Goal: Check status: Check status

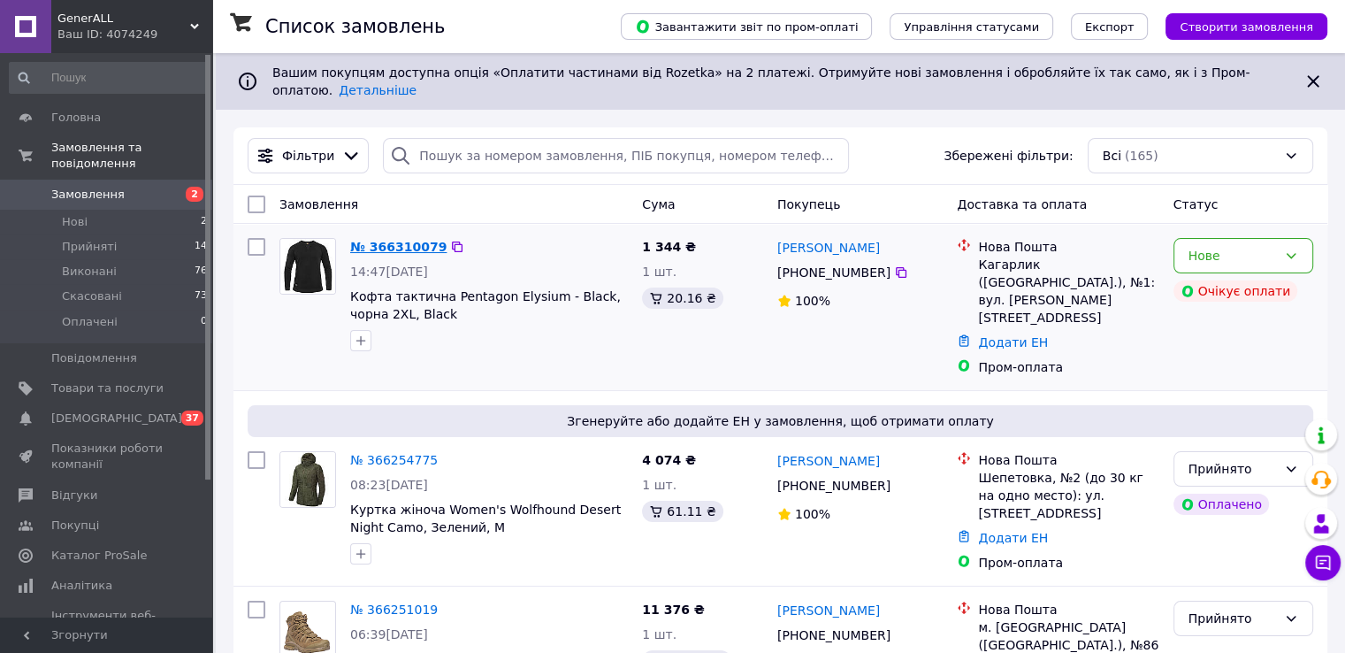
click at [403, 240] on link "№ 366310079" at bounding box center [398, 247] width 96 height 14
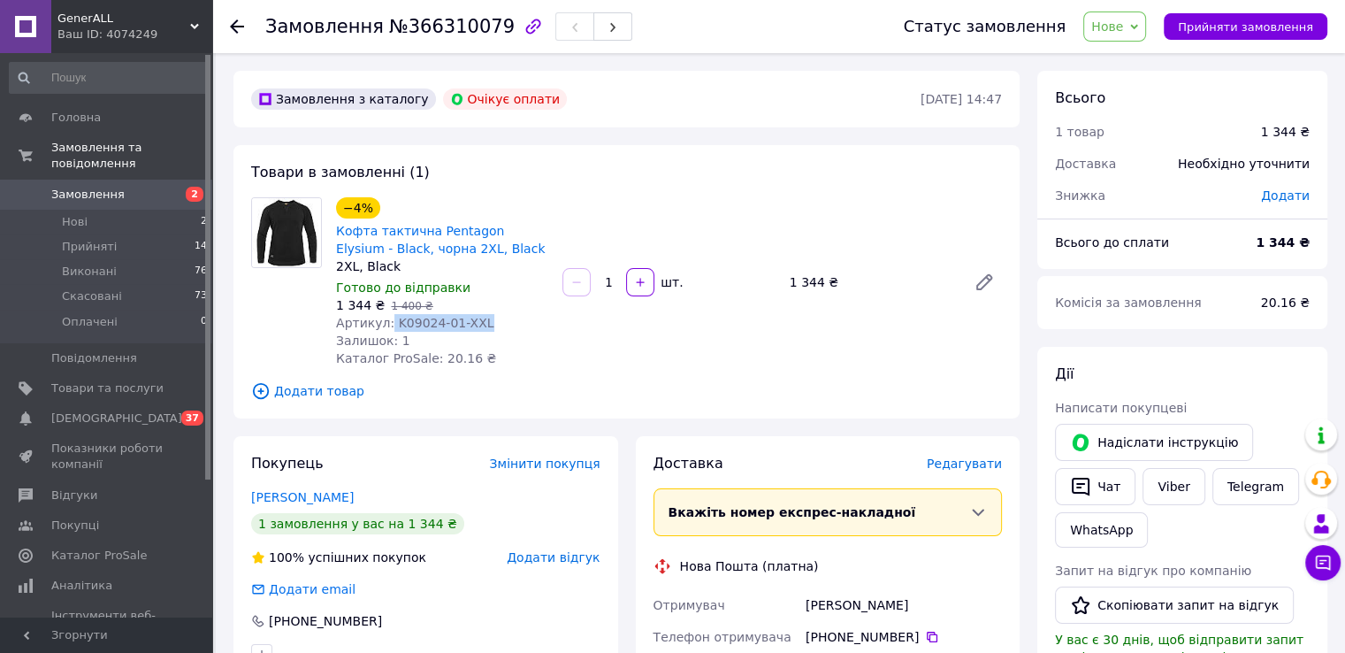
drag, startPoint x: 476, startPoint y: 319, endPoint x: 384, endPoint y: 323, distance: 92.0
click at [384, 323] on div "Артикул: K09024-01-XXL" at bounding box center [442, 323] width 212 height 18
copy span "K09024-01-XXL"
